Goal: Check status: Check status

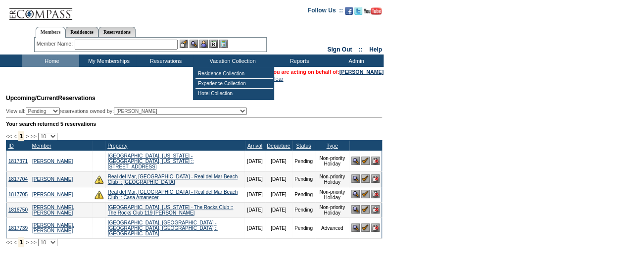
click at [352, 75] on table "You are acting on behalf of: [PERSON_NAME] Clear" at bounding box center [326, 75] width 115 height 15
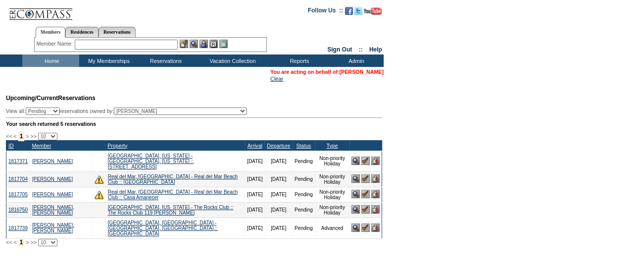
click at [354, 74] on link "[PERSON_NAME]" at bounding box center [361, 72] width 44 height 6
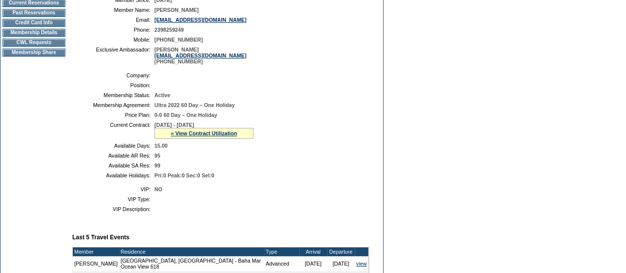
scroll to position [128, 0]
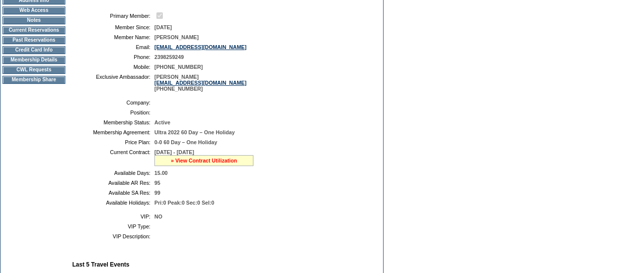
click at [191, 163] on link "» View Contract Utilization" at bounding box center [204, 160] width 66 height 6
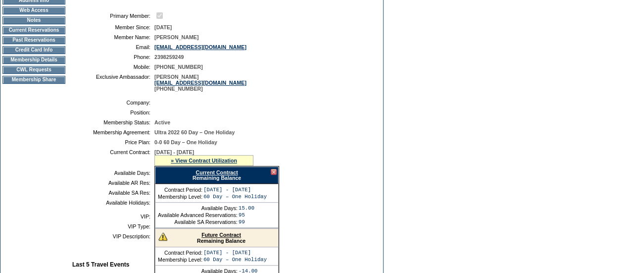
click at [209, 237] on link "Future Contract" at bounding box center [221, 235] width 40 height 6
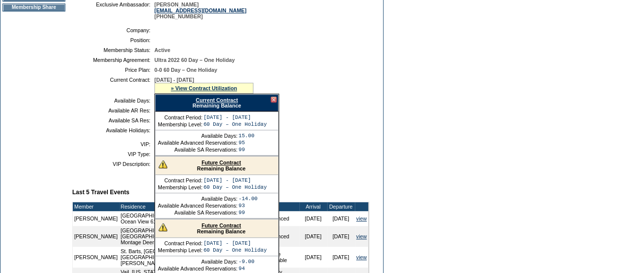
scroll to position [210, 0]
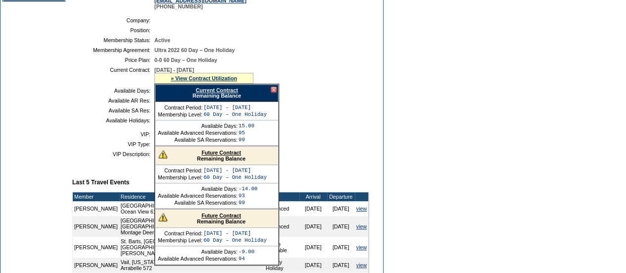
click at [273, 93] on div at bounding box center [274, 90] width 6 height 6
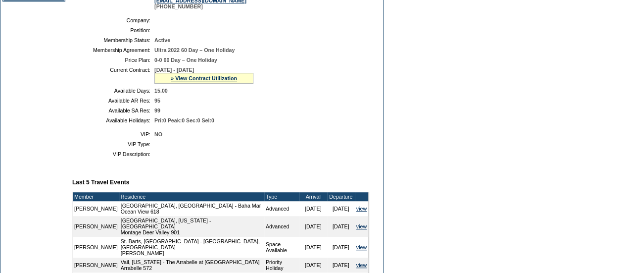
scroll to position [66, 0]
